Goal: Information Seeking & Learning: Learn about a topic

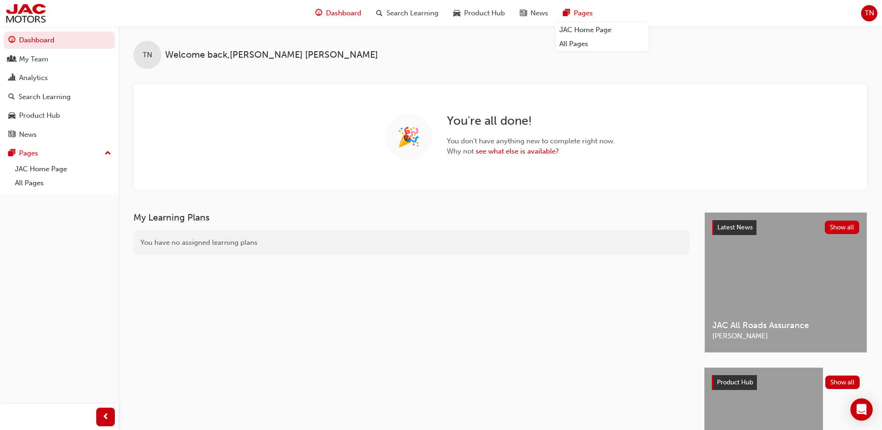
click at [585, 14] on span "Pages" at bounding box center [583, 13] width 19 height 11
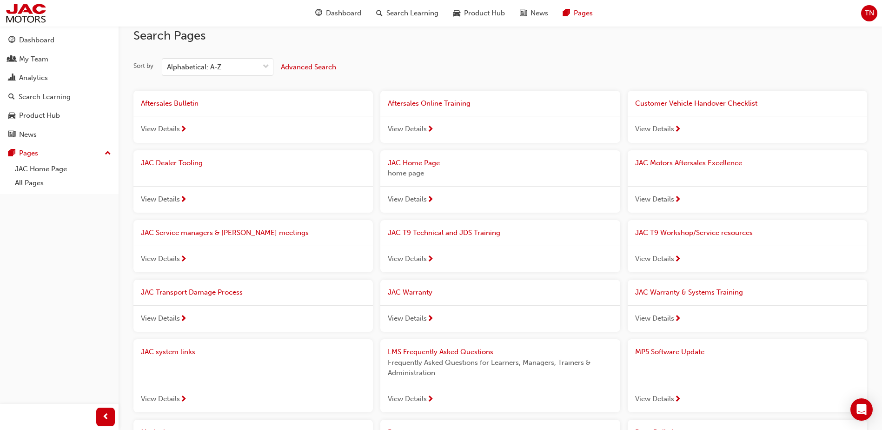
scroll to position [245, 0]
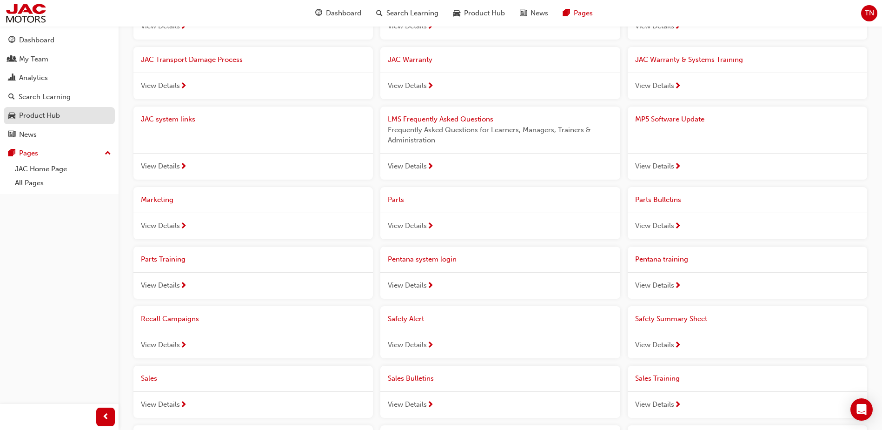
click at [24, 115] on div "Product Hub" at bounding box center [39, 115] width 41 height 11
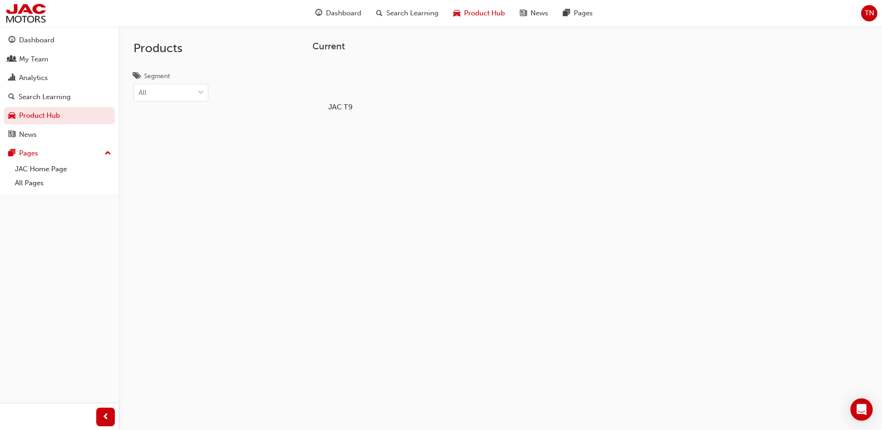
click at [350, 106] on h5 "JAC T9" at bounding box center [341, 106] width 52 height 9
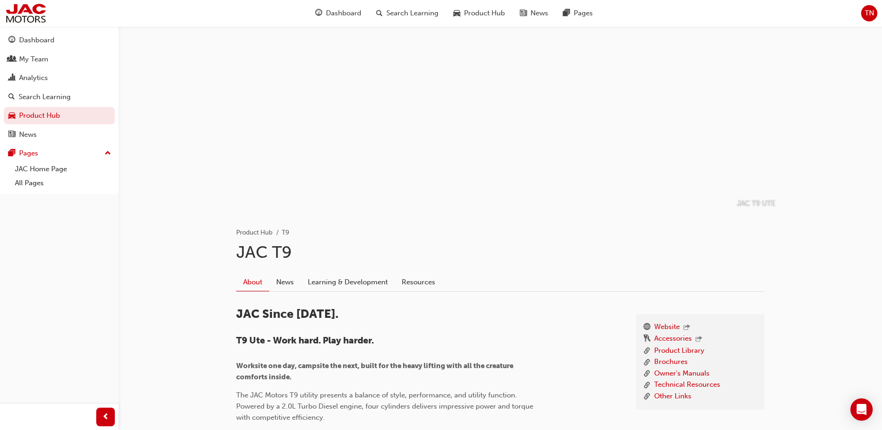
scroll to position [232, 0]
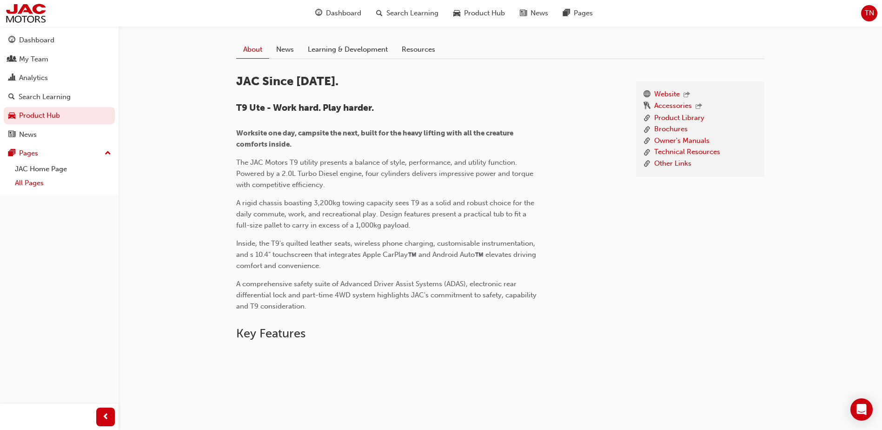
click at [36, 182] on link "All Pages" at bounding box center [63, 183] width 104 height 14
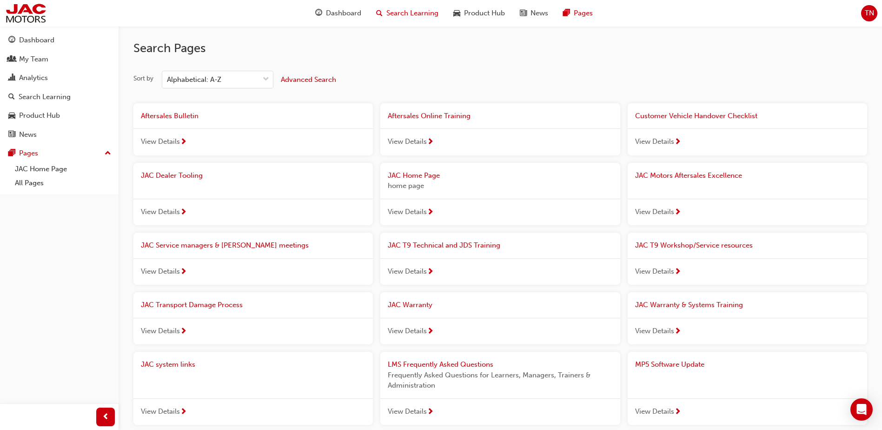
click at [428, 9] on span "Search Learning" at bounding box center [412, 13] width 52 height 11
